Goal: Task Accomplishment & Management: Use online tool/utility

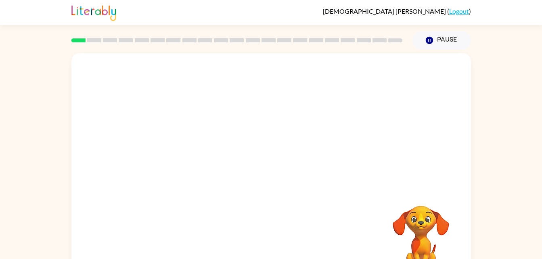
scroll to position [25, 0]
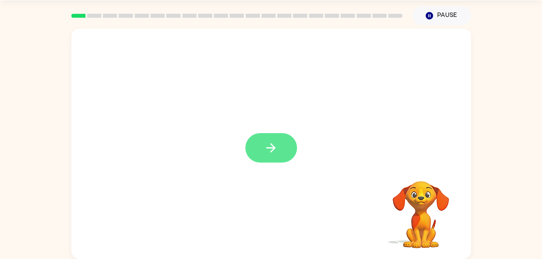
click at [277, 141] on button "button" at bounding box center [272, 147] width 52 height 29
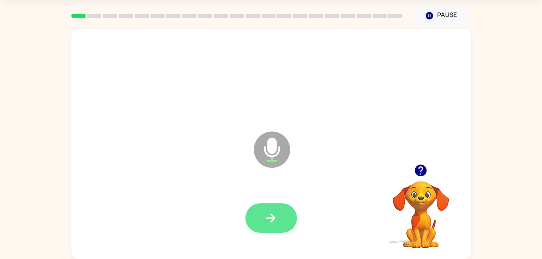
click at [265, 213] on icon "button" at bounding box center [271, 218] width 14 height 14
click at [268, 212] on icon "button" at bounding box center [271, 218] width 14 height 14
click at [277, 219] on icon "button" at bounding box center [271, 218] width 14 height 14
click at [282, 214] on button "button" at bounding box center [272, 218] width 52 height 29
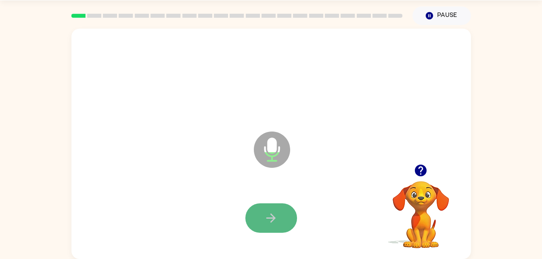
click at [282, 214] on button "button" at bounding box center [272, 218] width 52 height 29
click at [280, 215] on button "button" at bounding box center [272, 218] width 52 height 29
click at [268, 216] on icon "button" at bounding box center [271, 218] width 14 height 14
click at [264, 223] on button "button" at bounding box center [272, 218] width 52 height 29
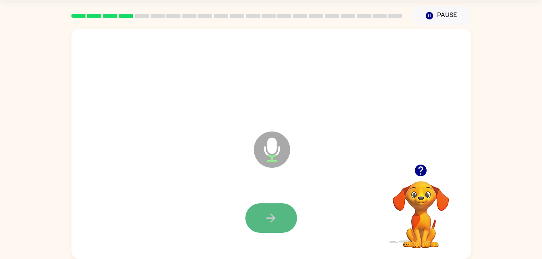
click at [264, 223] on button "button" at bounding box center [272, 218] width 52 height 29
click at [415, 166] on icon "button" at bounding box center [421, 171] width 14 height 14
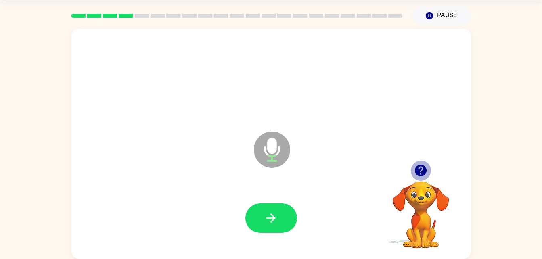
click at [418, 170] on icon "button" at bounding box center [421, 171] width 12 height 12
click at [418, 170] on video "Your browser must support playing .mp4 files to use Literably. Please try using…" at bounding box center [421, 209] width 81 height 81
click at [419, 170] on video "Your browser must support playing .mp4 files to use Literably. Please try using…" at bounding box center [421, 209] width 81 height 81
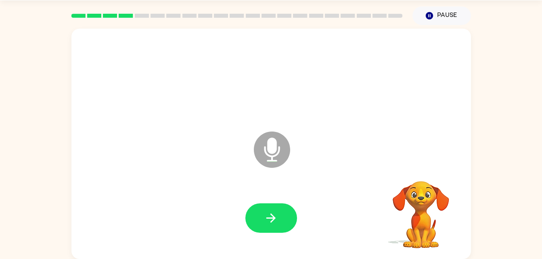
click at [419, 170] on video "Your browser must support playing .mp4 files to use Literably. Please try using…" at bounding box center [421, 209] width 81 height 81
click at [419, 181] on div "Your browser must support playing .mp4 files to use Literably. Please try using…" at bounding box center [421, 215] width 81 height 69
click at [419, 170] on icon "button" at bounding box center [421, 171] width 12 height 12
click at [419, 170] on video "Your browser must support playing .mp4 files to use Literably. Please try using…" at bounding box center [421, 209] width 81 height 81
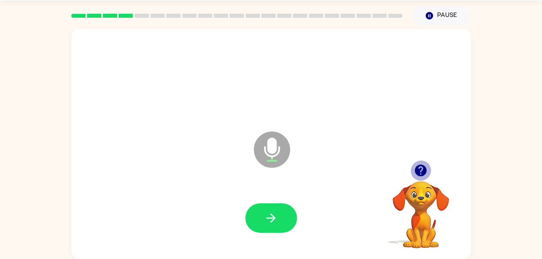
click at [421, 171] on icon "button" at bounding box center [421, 171] width 14 height 14
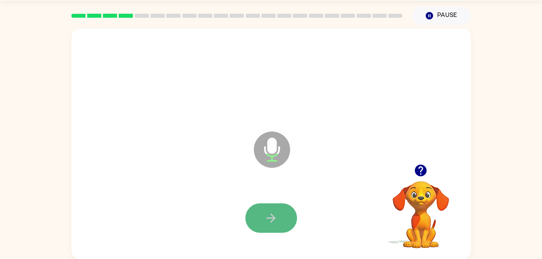
click at [277, 220] on icon "button" at bounding box center [271, 218] width 14 height 14
click at [268, 215] on icon "button" at bounding box center [271, 218] width 14 height 14
click at [271, 221] on icon "button" at bounding box center [271, 218] width 14 height 14
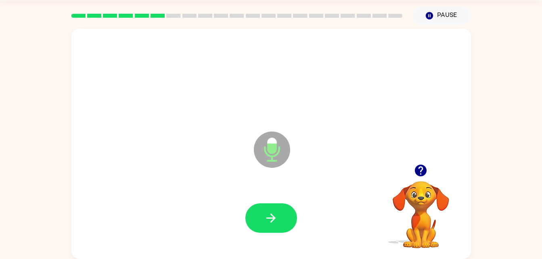
click at [272, 211] on icon "button" at bounding box center [271, 218] width 14 height 14
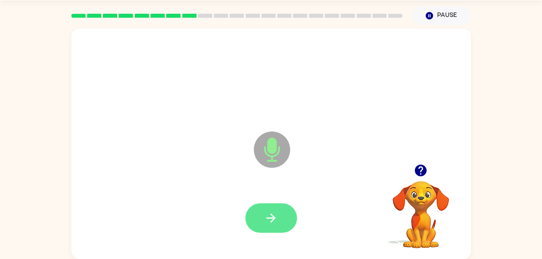
click at [271, 214] on icon "button" at bounding box center [271, 218] width 9 height 9
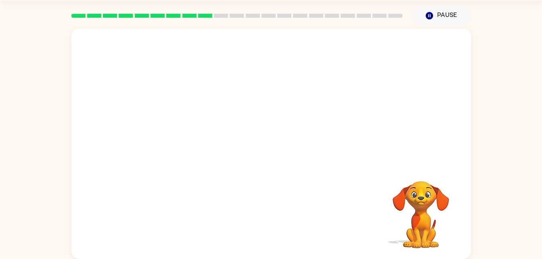
click at [271, 214] on div "Your browser must support playing .mp4 files to use Literably. Please try using…" at bounding box center [271, 144] width 400 height 231
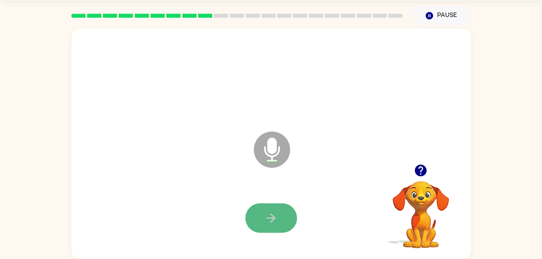
click at [273, 211] on icon "button" at bounding box center [271, 218] width 14 height 14
drag, startPoint x: 260, startPoint y: 228, endPoint x: 256, endPoint y: 221, distance: 7.4
click at [256, 221] on button "button" at bounding box center [272, 218] width 52 height 29
click at [267, 219] on icon "button" at bounding box center [271, 218] width 14 height 14
click at [268, 221] on icon "button" at bounding box center [271, 218] width 14 height 14
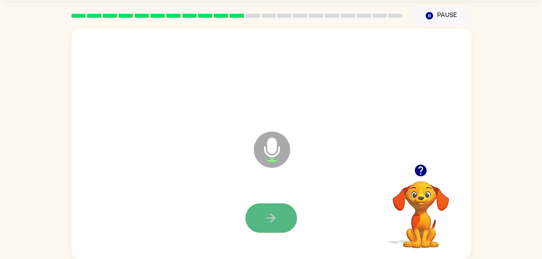
click at [268, 216] on icon "button" at bounding box center [271, 218] width 14 height 14
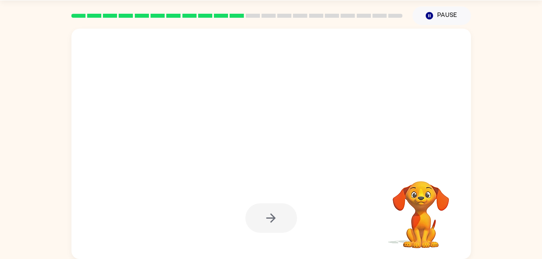
click at [268, 216] on div at bounding box center [272, 218] width 52 height 29
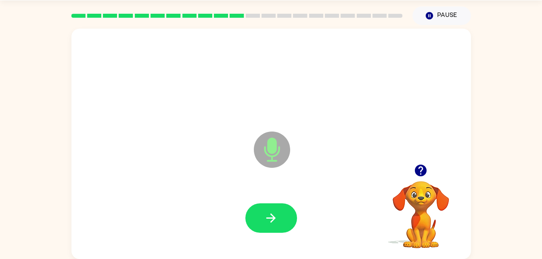
click at [268, 216] on icon "button" at bounding box center [271, 218] width 14 height 14
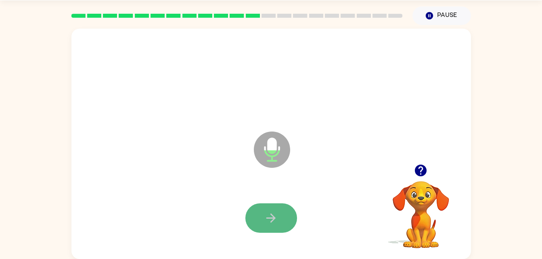
drag, startPoint x: 268, startPoint y: 216, endPoint x: 264, endPoint y: 217, distance: 4.2
click at [264, 217] on icon "button" at bounding box center [271, 218] width 14 height 14
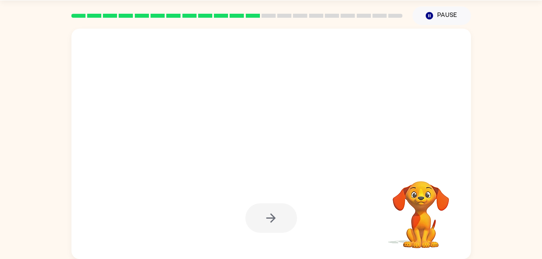
click at [495, 120] on div "Your browser must support playing .mp4 files to use Literably. Please try using…" at bounding box center [271, 142] width 542 height 234
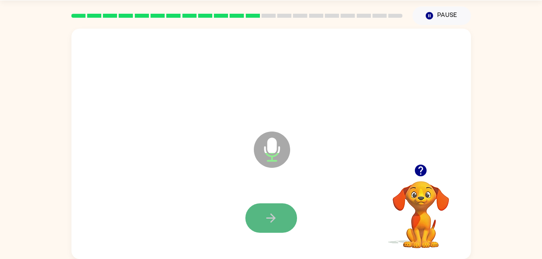
click at [263, 218] on button "button" at bounding box center [272, 218] width 52 height 29
click at [263, 223] on button "button" at bounding box center [272, 218] width 52 height 29
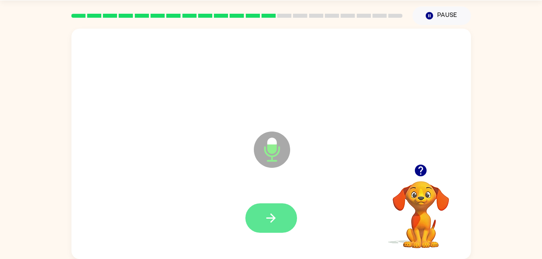
click at [267, 224] on icon "button" at bounding box center [271, 218] width 14 height 14
click at [279, 222] on button "button" at bounding box center [272, 218] width 52 height 29
drag, startPoint x: 279, startPoint y: 222, endPoint x: 239, endPoint y: 208, distance: 42.3
click at [239, 208] on div at bounding box center [272, 218] width 384 height 66
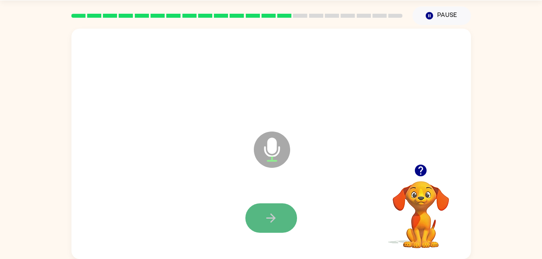
click at [269, 218] on icon "button" at bounding box center [271, 218] width 9 height 9
click at [269, 218] on div at bounding box center [272, 218] width 52 height 29
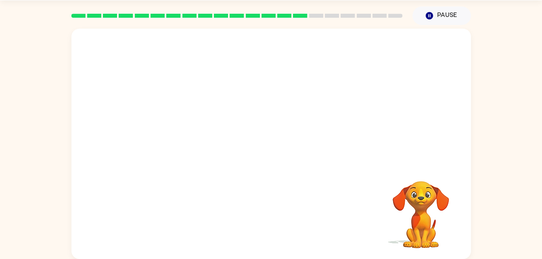
click at [521, 84] on div "Your browser must support playing .mp4 files to use Literably. Please try using…" at bounding box center [271, 142] width 542 height 234
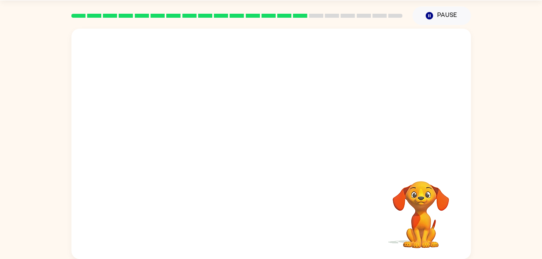
click at [521, 84] on div "Your browser must support playing .mp4 files to use Literably. Please try using…" at bounding box center [271, 142] width 542 height 234
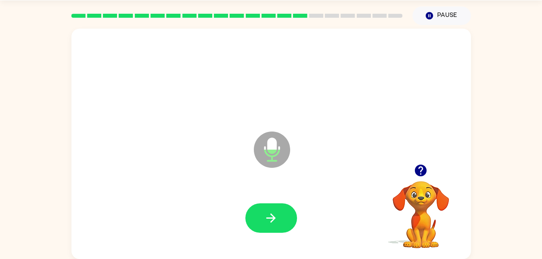
click at [277, 235] on div at bounding box center [272, 218] width 384 height 66
click at [276, 225] on icon "button" at bounding box center [271, 218] width 14 height 14
drag, startPoint x: 276, startPoint y: 225, endPoint x: 266, endPoint y: 221, distance: 10.4
click at [266, 221] on icon "button" at bounding box center [271, 218] width 14 height 14
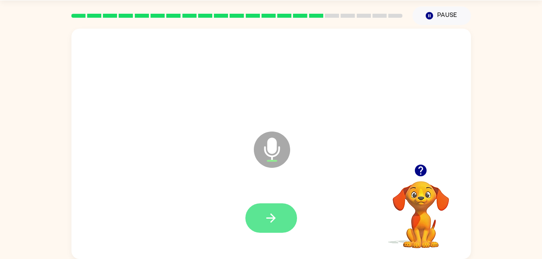
drag, startPoint x: 265, startPoint y: 238, endPoint x: 263, endPoint y: 231, distance: 7.1
click at [263, 231] on div at bounding box center [272, 218] width 384 height 66
click at [263, 231] on button "button" at bounding box center [272, 218] width 52 height 29
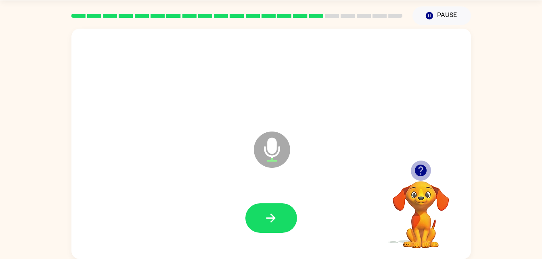
click at [426, 171] on icon "button" at bounding box center [421, 171] width 12 height 12
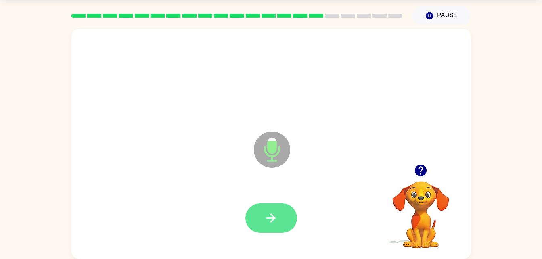
click at [276, 220] on icon "button" at bounding box center [271, 218] width 14 height 14
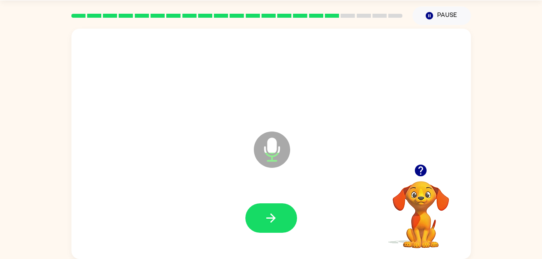
click at [289, 224] on button "button" at bounding box center [272, 218] width 52 height 29
drag, startPoint x: 289, startPoint y: 224, endPoint x: 271, endPoint y: 213, distance: 21.2
click at [271, 213] on icon "button" at bounding box center [271, 218] width 14 height 14
click at [286, 231] on button "button" at bounding box center [272, 218] width 52 height 29
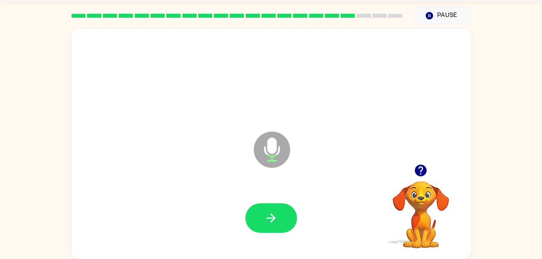
drag, startPoint x: 286, startPoint y: 231, endPoint x: 256, endPoint y: 220, distance: 32.1
click at [256, 220] on button "button" at bounding box center [272, 218] width 52 height 29
click at [500, 70] on div "Microphone The Microphone is here when it is your turn to talk Your browser mus…" at bounding box center [271, 142] width 542 height 234
click at [419, 170] on icon "button" at bounding box center [421, 171] width 12 height 12
click at [273, 218] on icon "button" at bounding box center [271, 218] width 9 height 9
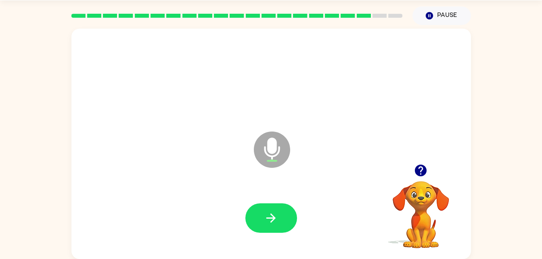
click at [273, 218] on icon "button" at bounding box center [271, 218] width 9 height 9
drag, startPoint x: 273, startPoint y: 218, endPoint x: 260, endPoint y: 217, distance: 13.7
click at [260, 217] on button "button" at bounding box center [272, 218] width 52 height 29
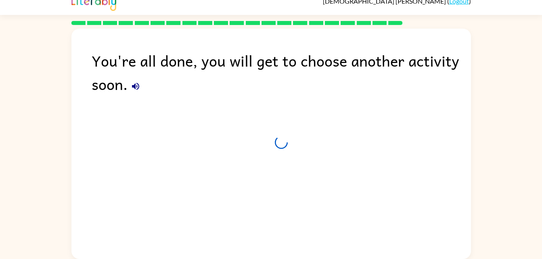
scroll to position [10, 0]
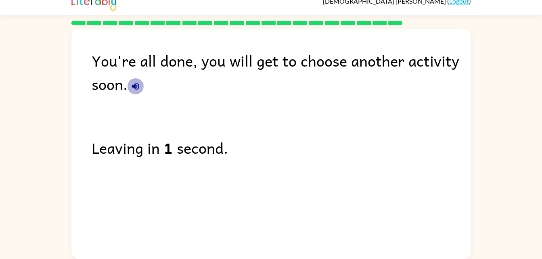
click at [139, 88] on icon "button" at bounding box center [135, 86] width 7 height 7
